Goal: Task Accomplishment & Management: Use online tool/utility

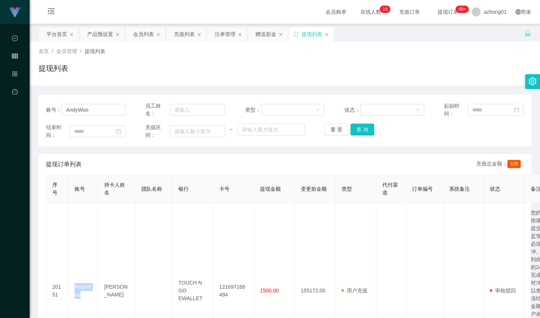
scroll to position [55, 0]
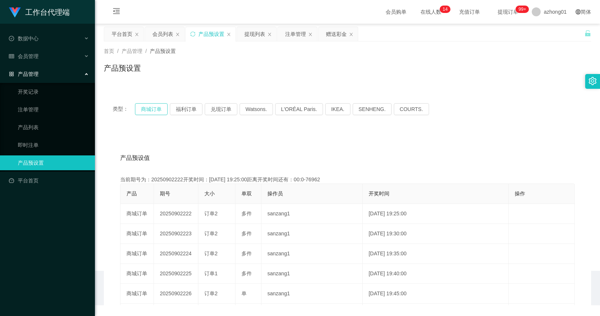
click at [140, 113] on button "商城订单" at bounding box center [151, 109] width 33 height 12
click at [343, 34] on div "赠送彩金" at bounding box center [336, 34] width 21 height 14
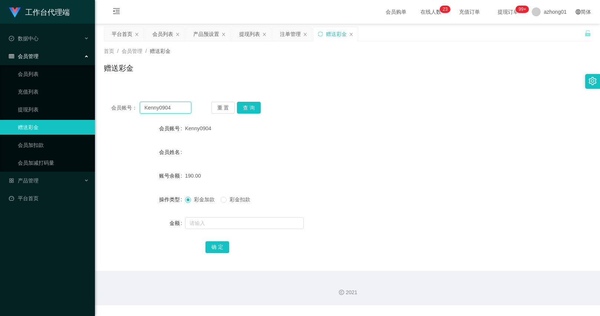
click at [173, 107] on input "Kenny0904" at bounding box center [165, 108] width 51 height 12
paste input "Vin1964"
paste input "text"
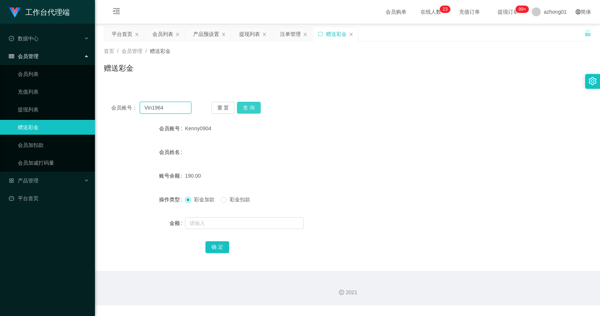
scroll to position [0, 0]
type input "Vin1964"
click at [241, 107] on button "查 询" at bounding box center [249, 108] width 24 height 12
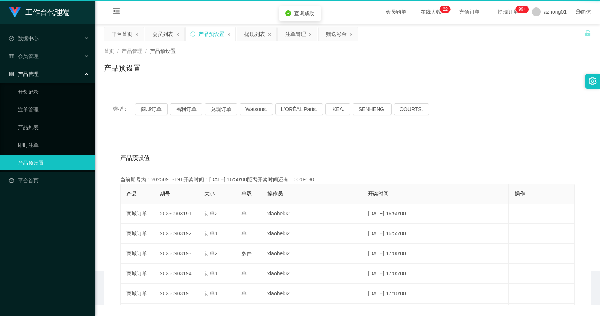
click at [206, 83] on div "首页 / 产品管理 / 产品预设置 / 产品预设置" at bounding box center [347, 64] width 505 height 44
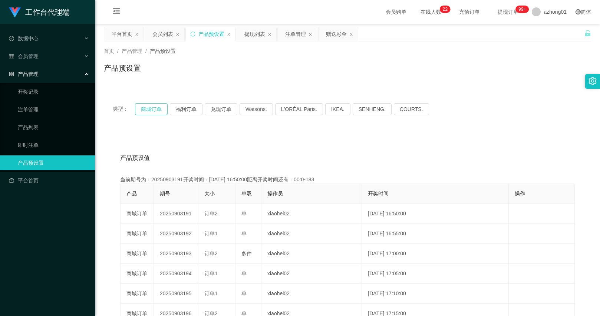
click at [160, 105] on button "商城订单" at bounding box center [151, 109] width 33 height 12
click at [40, 105] on link "注单管理" at bounding box center [53, 109] width 71 height 15
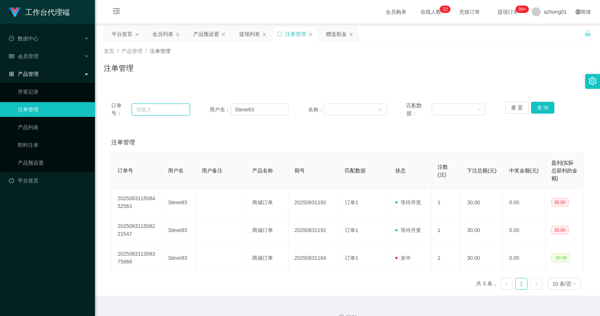
click at [170, 106] on input "text" at bounding box center [161, 110] width 59 height 12
click at [253, 104] on input "Steve83" at bounding box center [259, 110] width 58 height 12
paste input "Vin1964"
type input "Vin1964"
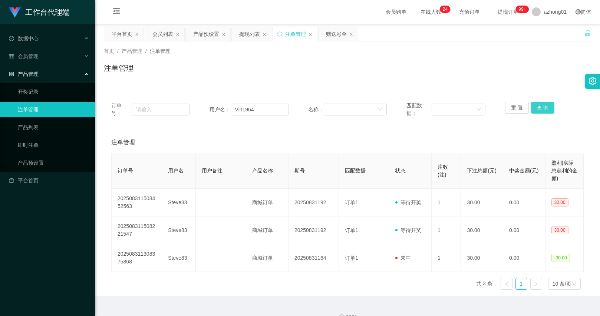
click at [531, 110] on button "查 询" at bounding box center [543, 108] width 24 height 12
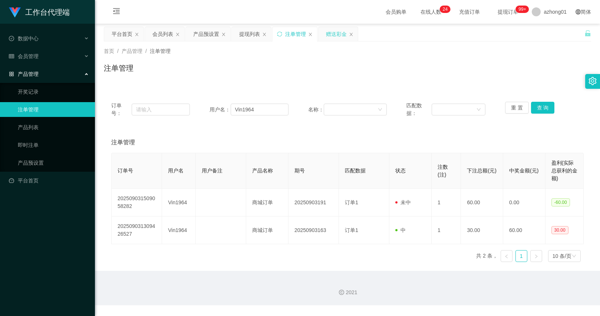
click at [334, 34] on div "赠送彩金" at bounding box center [336, 34] width 21 height 14
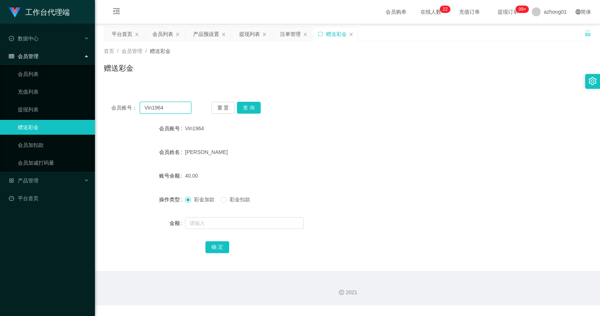
click at [175, 110] on input "Vin1964" at bounding box center [165, 108] width 51 height 12
click at [245, 109] on button "查 询" at bounding box center [249, 108] width 24 height 12
click at [229, 218] on input "text" at bounding box center [244, 224] width 119 height 12
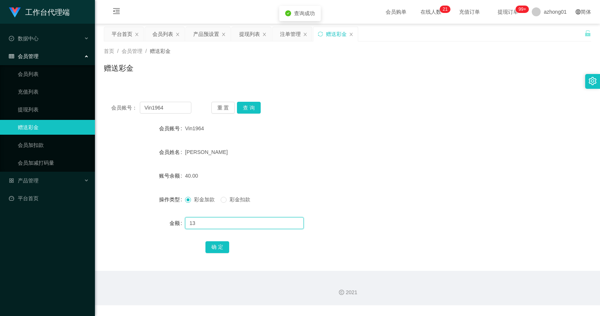
type input "1"
type input "90"
click at [213, 259] on div "会员账号： Vin1964 重 置 查 询 会员账号 Vin1964 会员姓名 [PERSON_NAME] Kee 账号余额 40.00 操作类型 彩金加款 …" at bounding box center [347, 182] width 487 height 176
click at [215, 248] on button "确 定" at bounding box center [217, 248] width 24 height 12
click at [200, 29] on div "产品预设置" at bounding box center [206, 34] width 26 height 14
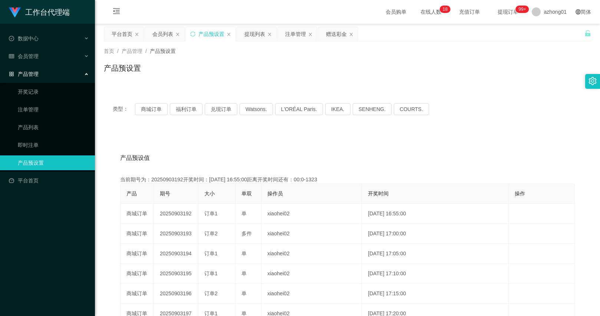
click at [148, 115] on div "类型： 商城订单 福利订单 兑现订单 Watsons. L'ORÉAL Paris. IKEA. [GEOGRAPHIC_DATA]. COURTS." at bounding box center [347, 109] width 487 height 30
click at [148, 111] on button "商城订单" at bounding box center [151, 109] width 33 height 12
click at [159, 113] on button "商城订单" at bounding box center [151, 109] width 33 height 12
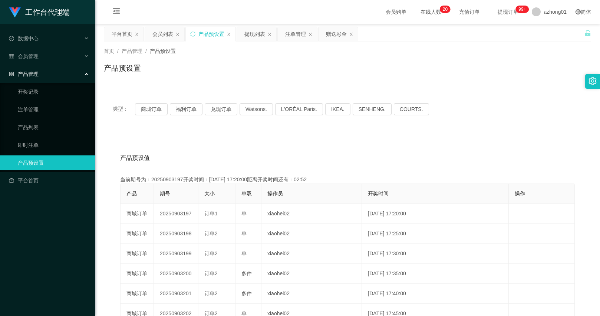
click at [389, 76] on div "产品预设置" at bounding box center [347, 71] width 487 height 17
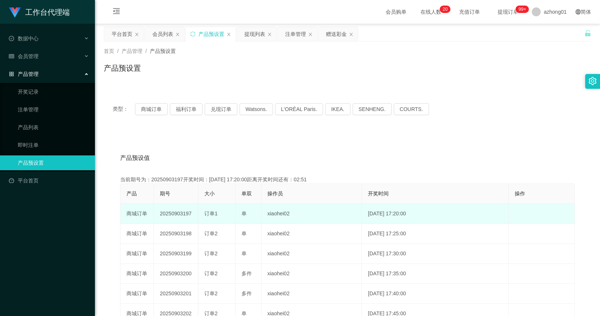
click at [183, 213] on td "20250903197" at bounding box center [176, 214] width 44 height 20
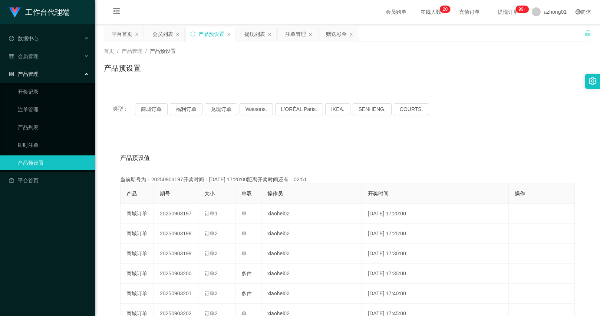
copy td "20250903197"
click at [154, 113] on button "商城订单" at bounding box center [151, 109] width 33 height 12
click at [176, 30] on div "会员列表" at bounding box center [164, 34] width 39 height 14
drag, startPoint x: 336, startPoint y: 29, endPoint x: 333, endPoint y: 33, distance: 5.2
click at [338, 29] on div "赠送彩金" at bounding box center [336, 34] width 21 height 14
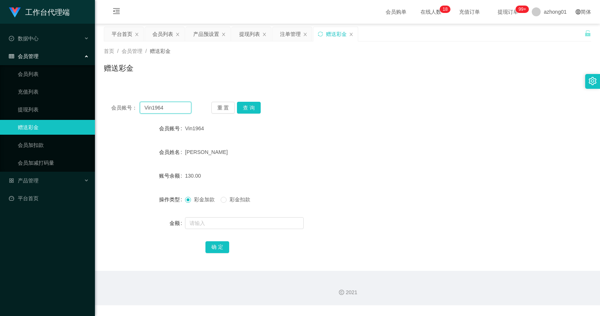
click at [180, 109] on input "Vin1964" at bounding box center [165, 108] width 51 height 12
paste input "text"
click at [181, 110] on input "text" at bounding box center [165, 108] width 51 height 12
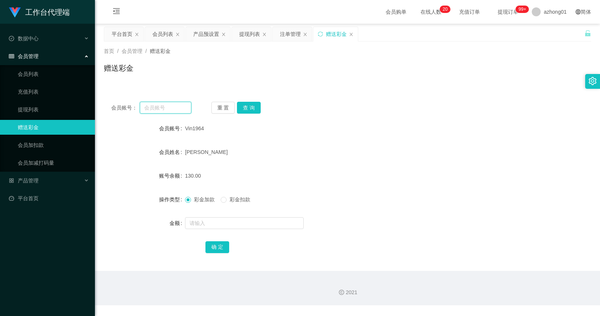
paste input "Samlee97"
type input "Samlee97"
click at [241, 108] on button "查 询" at bounding box center [249, 108] width 24 height 12
